Goal: Transaction & Acquisition: Purchase product/service

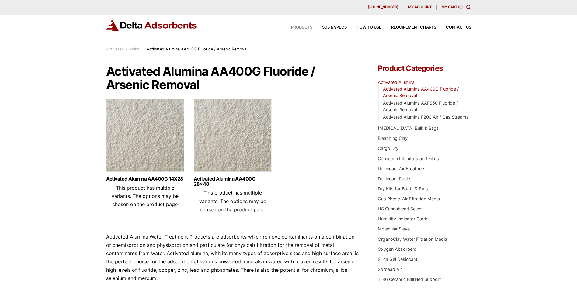
click at [299, 26] on span "Products" at bounding box center [301, 28] width 21 height 4
click at [160, 182] on link "Activated Alumina AA400G 14X28" at bounding box center [145, 179] width 78 height 5
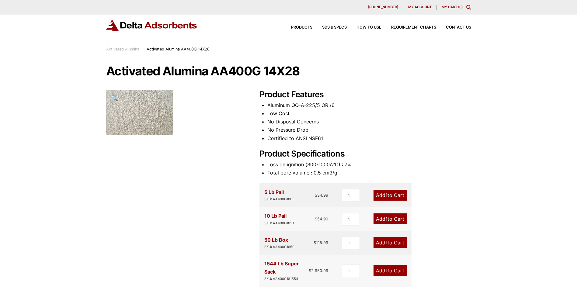
click at [183, 182] on div "Activated Alumina AA400G 14X28 🔍 Product Features Aluminum QQ-A-225/5 OR /6 Low…" at bounding box center [288, 263] width 365 height 397
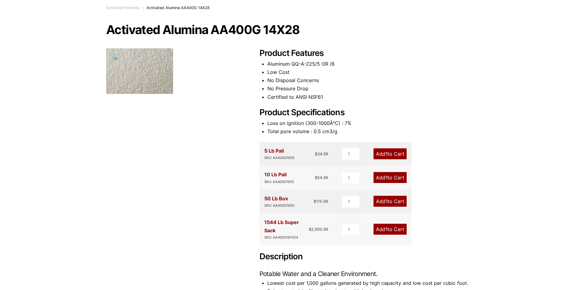
scroll to position [30, 0]
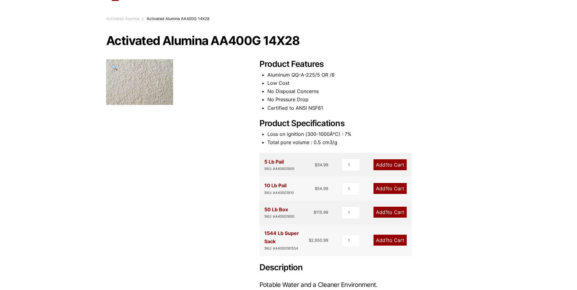
click at [462, 162] on div "Product Features Aluminum QQ-A-225/5 OR /6 Low Cost No Disposal Concerns No Pre…" at bounding box center [366, 245] width 212 height 372
click at [394, 165] on link "Add 1 to Cart" at bounding box center [390, 164] width 33 height 11
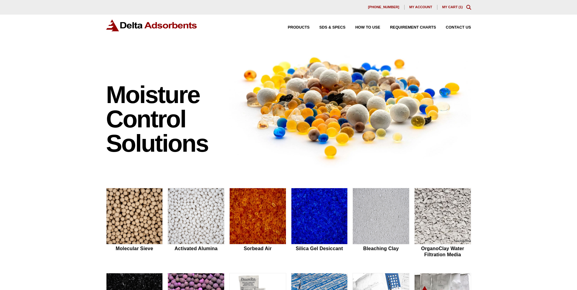
click at [449, 6] on link "My Cart ( 1 )" at bounding box center [453, 7] width 21 height 4
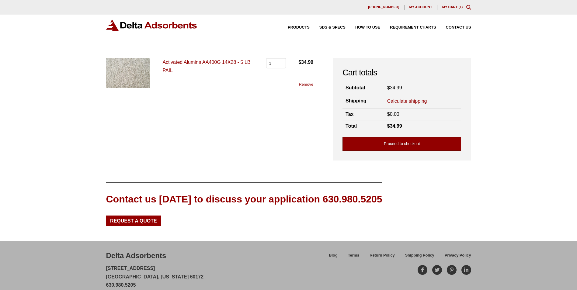
click at [399, 145] on link "Proceed to checkout" at bounding box center [402, 144] width 119 height 14
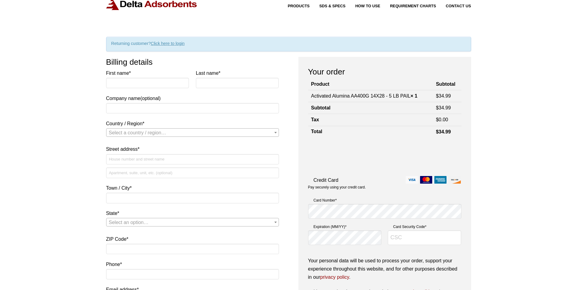
scroll to position [30, 0]
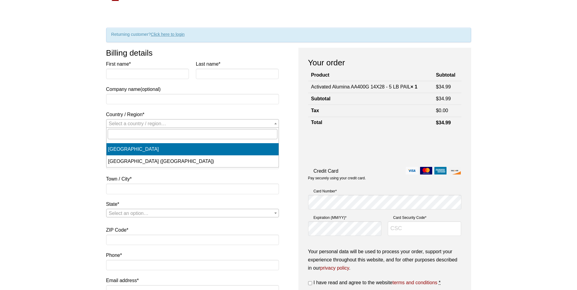
click at [274, 123] on span "Country / Region" at bounding box center [276, 124] width 6 height 8
select select "CA"
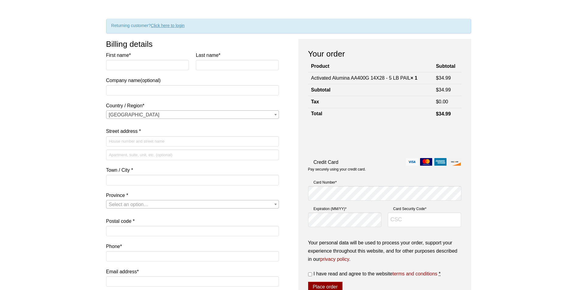
scroll to position [0, 0]
